Goal: Contribute content: Add original content to the website for others to see

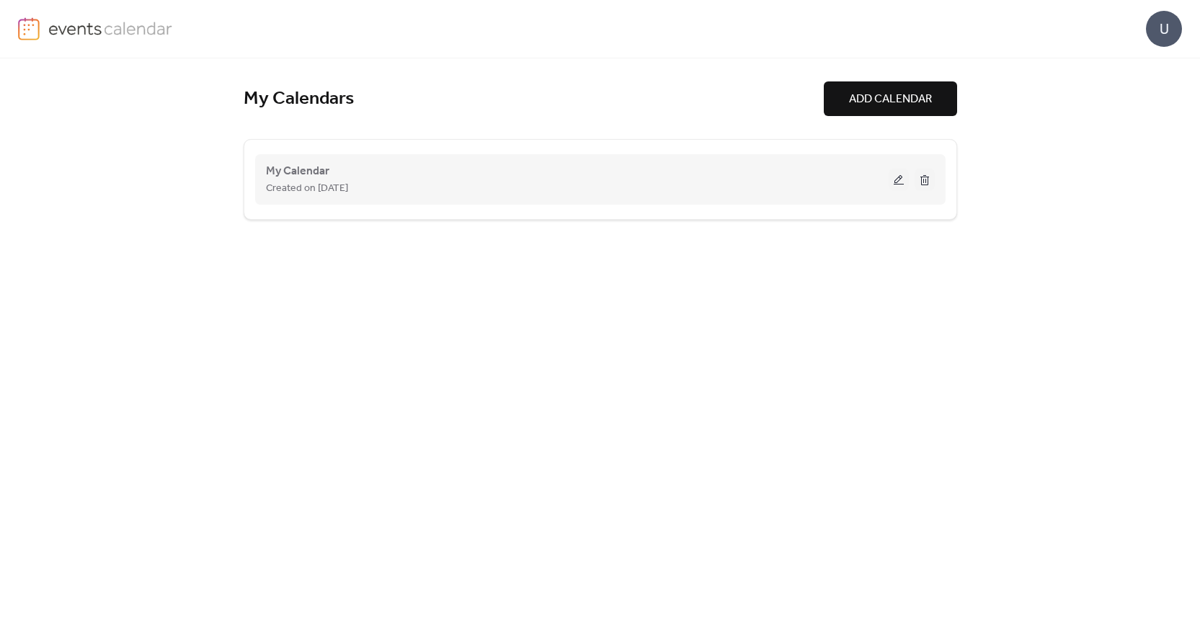
click at [893, 177] on button at bounding box center [899, 180] width 20 height 22
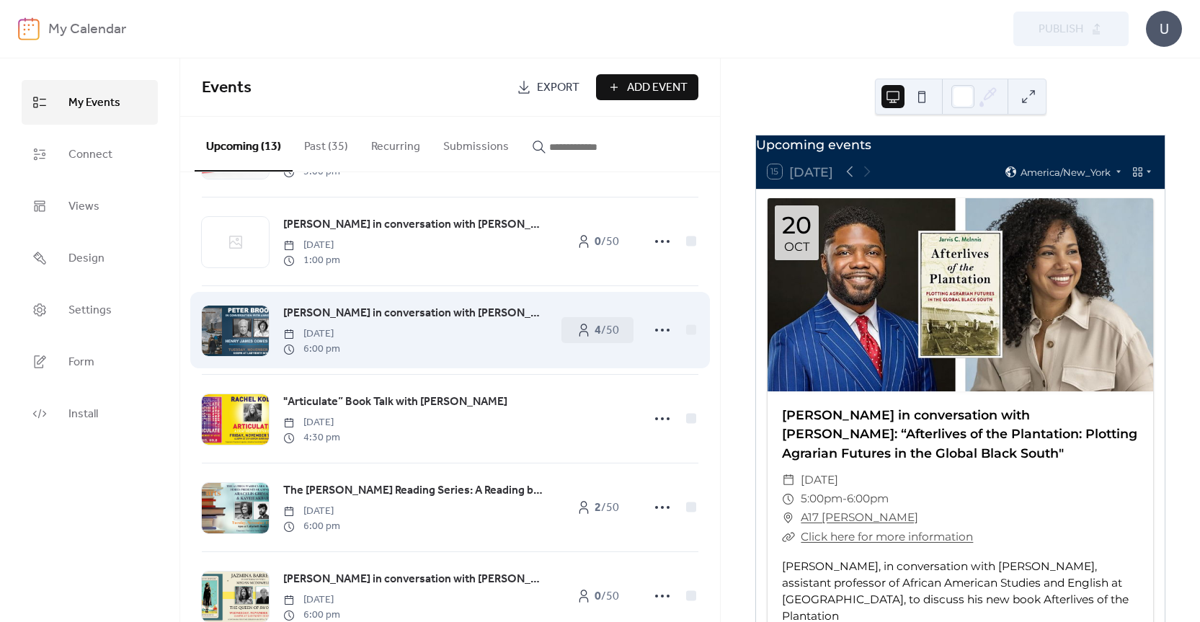
scroll to position [611, 0]
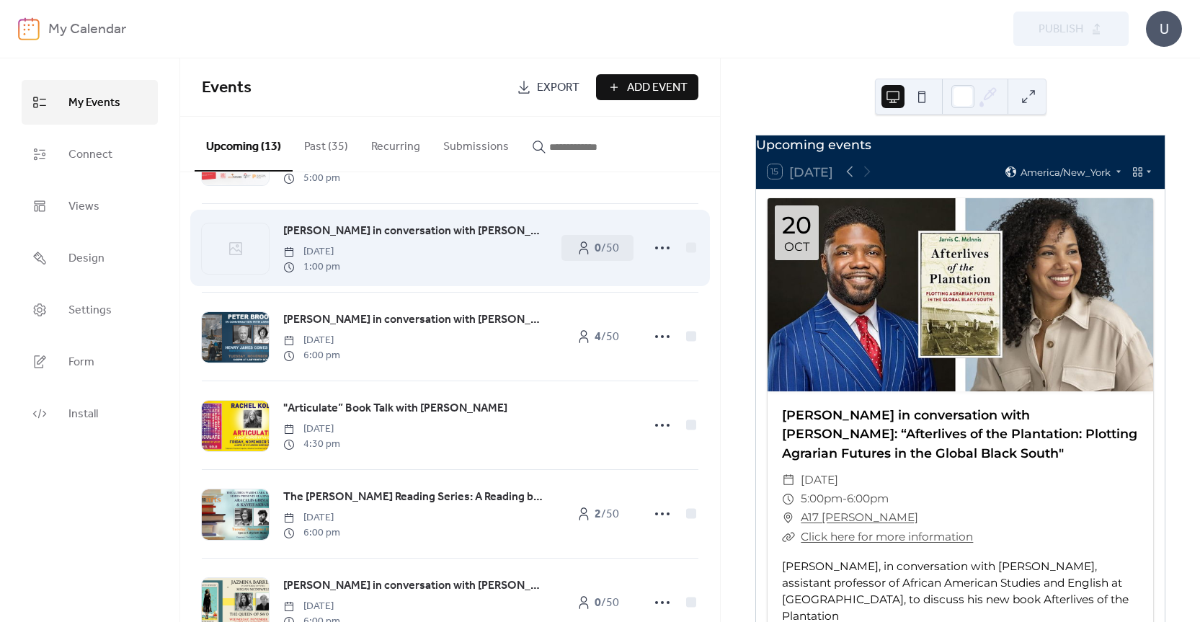
click at [424, 236] on span "[PERSON_NAME] in conversation with [PERSON_NAME]: Library Live at [GEOGRAPHIC_D…" at bounding box center [415, 231] width 264 height 17
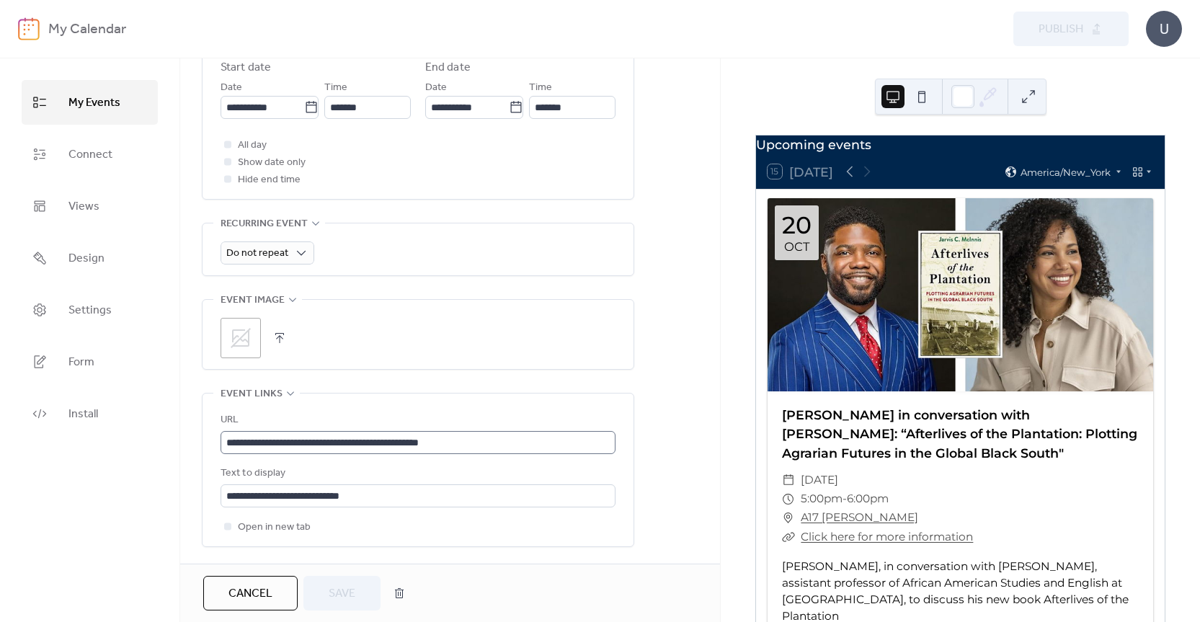
scroll to position [577, 0]
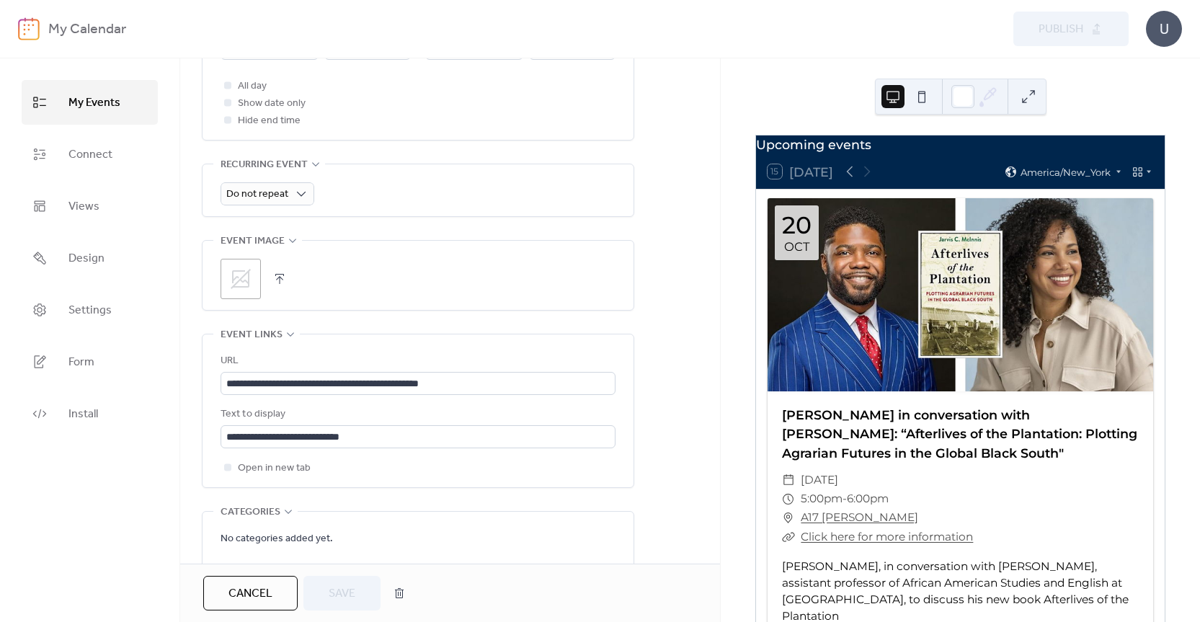
click at [275, 280] on button "button" at bounding box center [280, 279] width 20 height 20
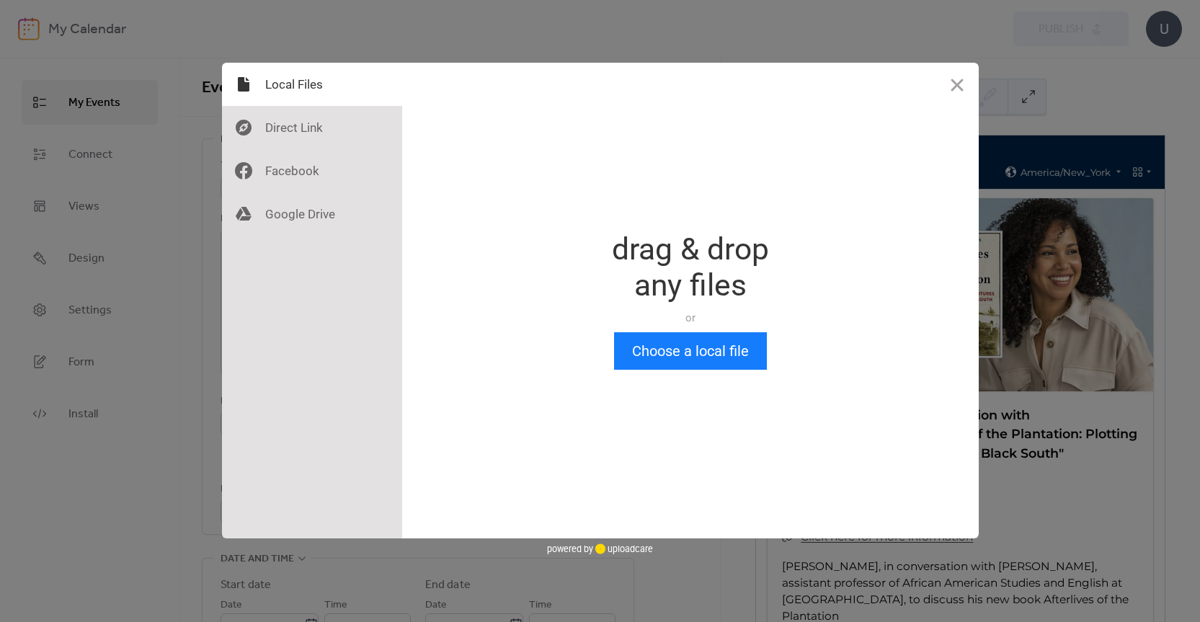
scroll to position [0, 0]
click at [324, 213] on div at bounding box center [312, 213] width 180 height 43
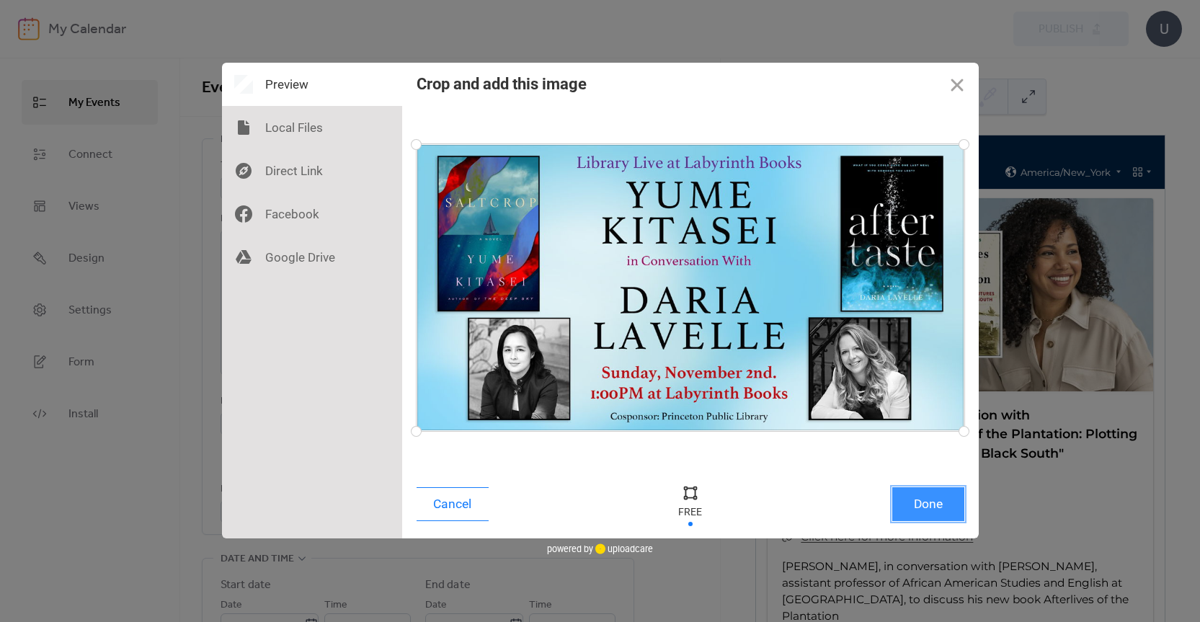
click at [943, 505] on button "Done" at bounding box center [929, 504] width 72 height 34
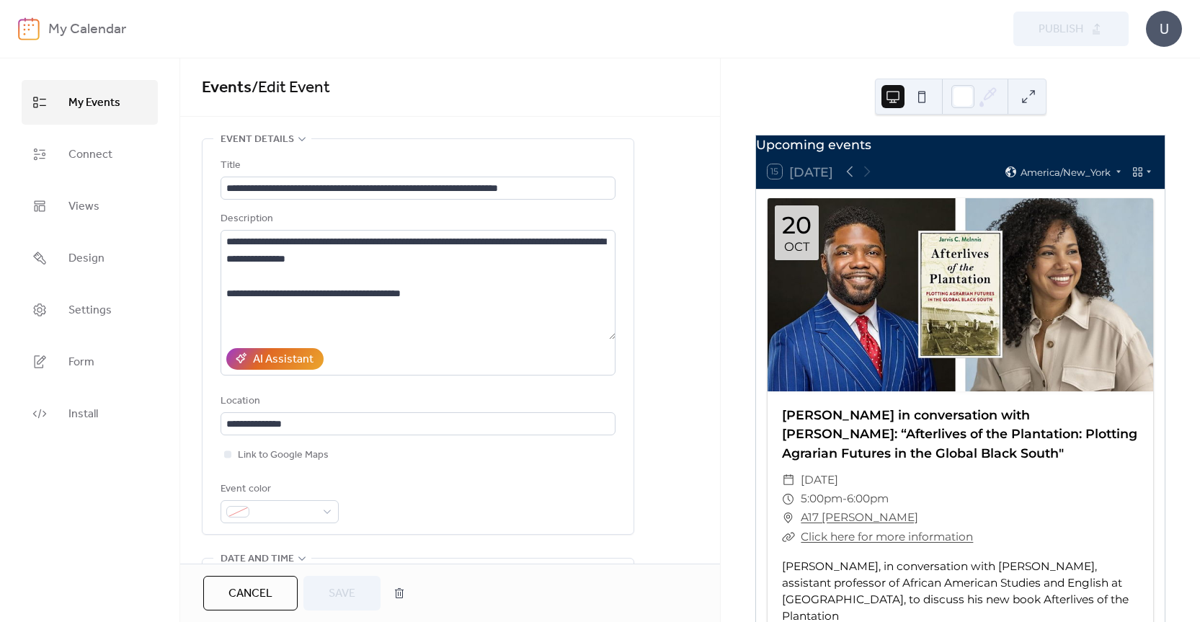
scroll to position [545, 0]
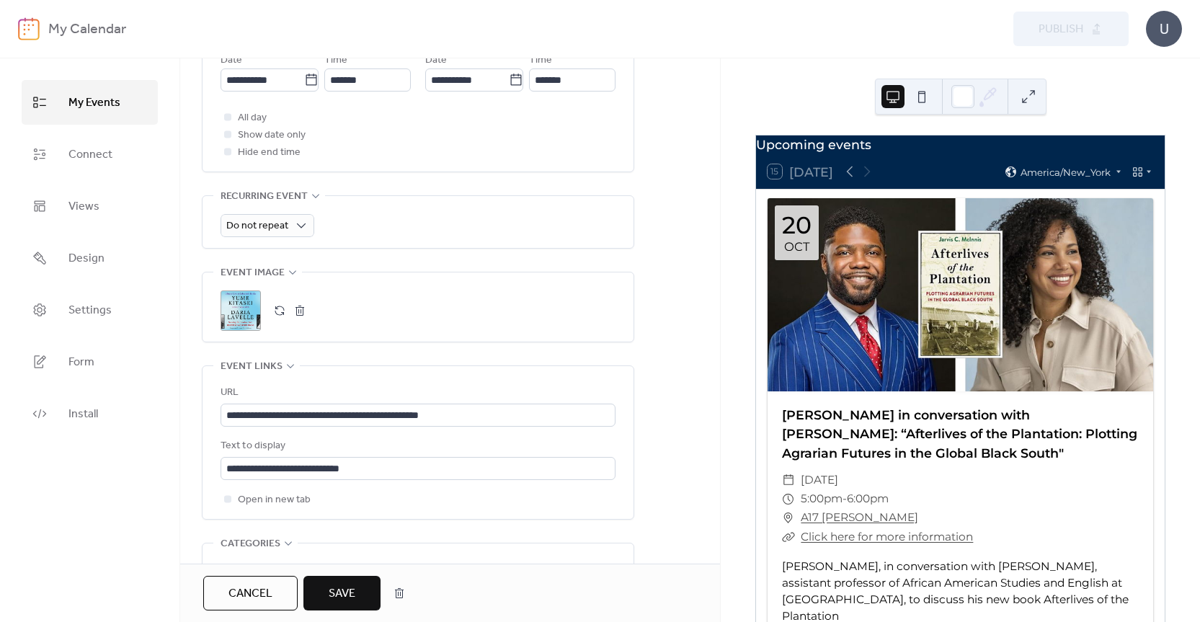
click at [356, 598] on button "Save" at bounding box center [342, 593] width 77 height 35
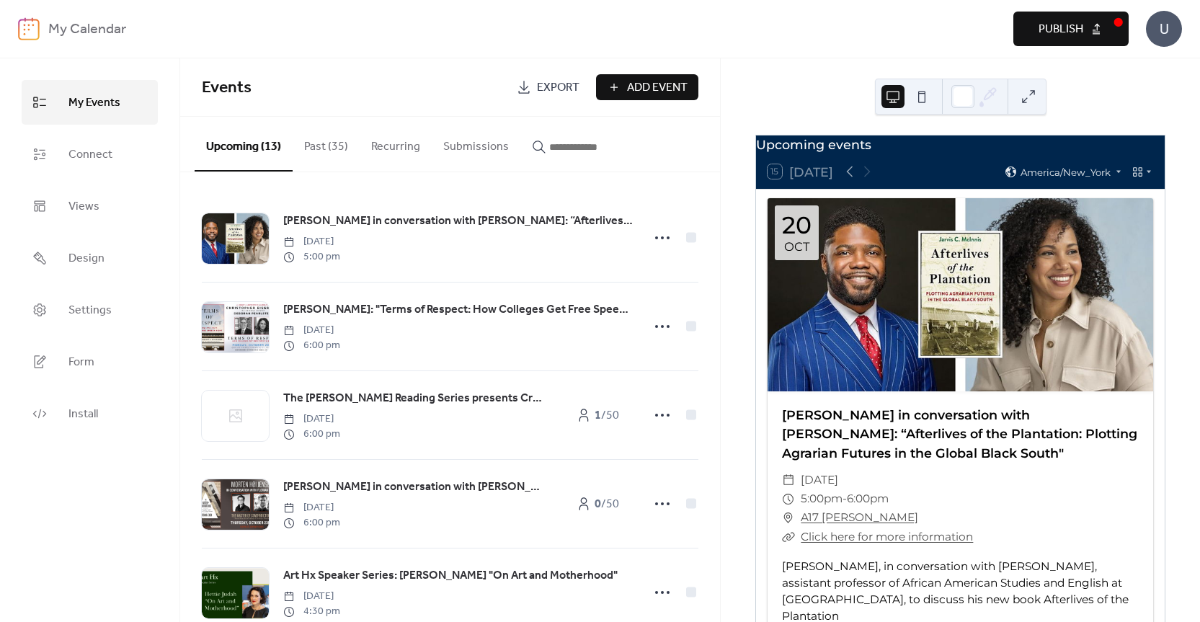
click at [1076, 28] on span "Publish" at bounding box center [1061, 29] width 45 height 17
